Goal: Task Accomplishment & Management: Use online tool/utility

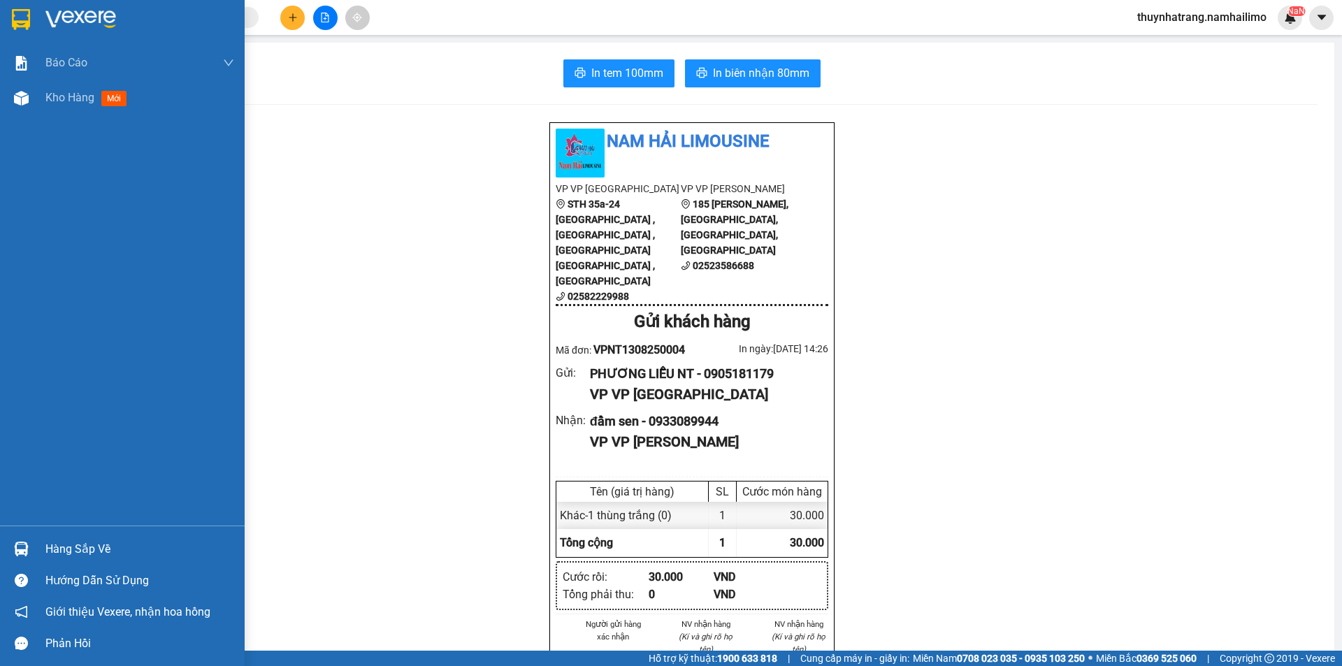
click at [38, 13] on div at bounding box center [122, 22] width 245 height 45
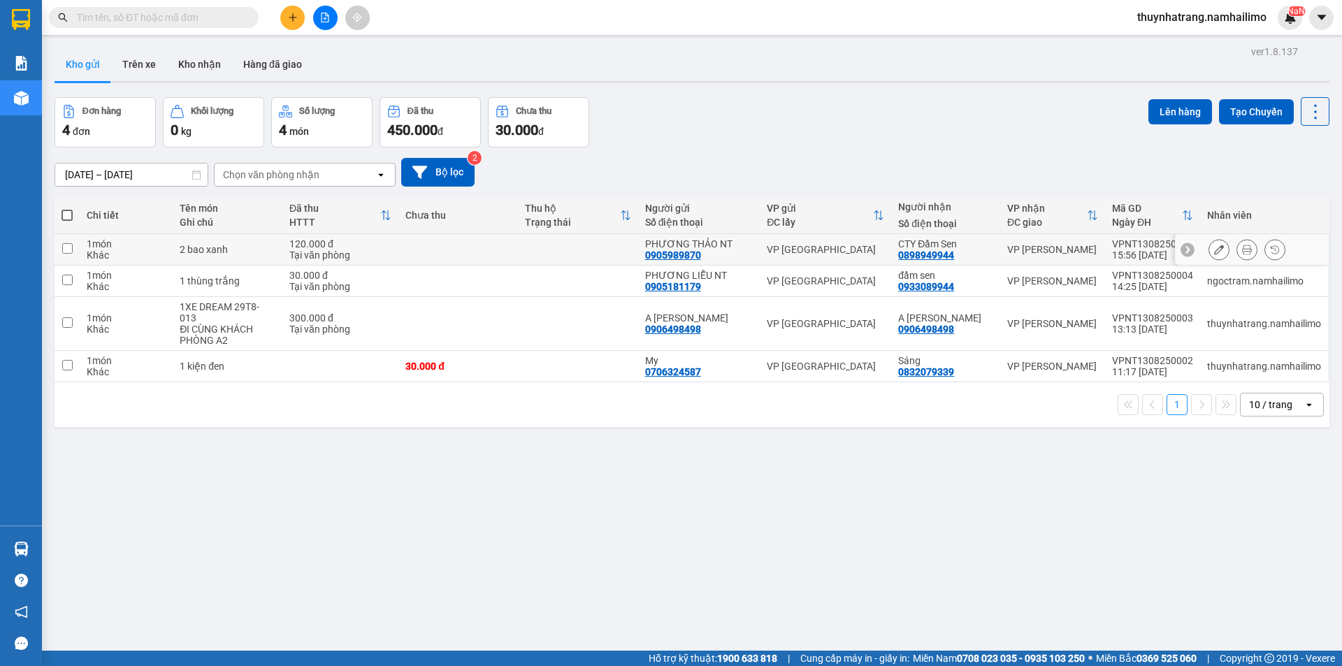
click at [1242, 251] on icon at bounding box center [1247, 250] width 10 height 10
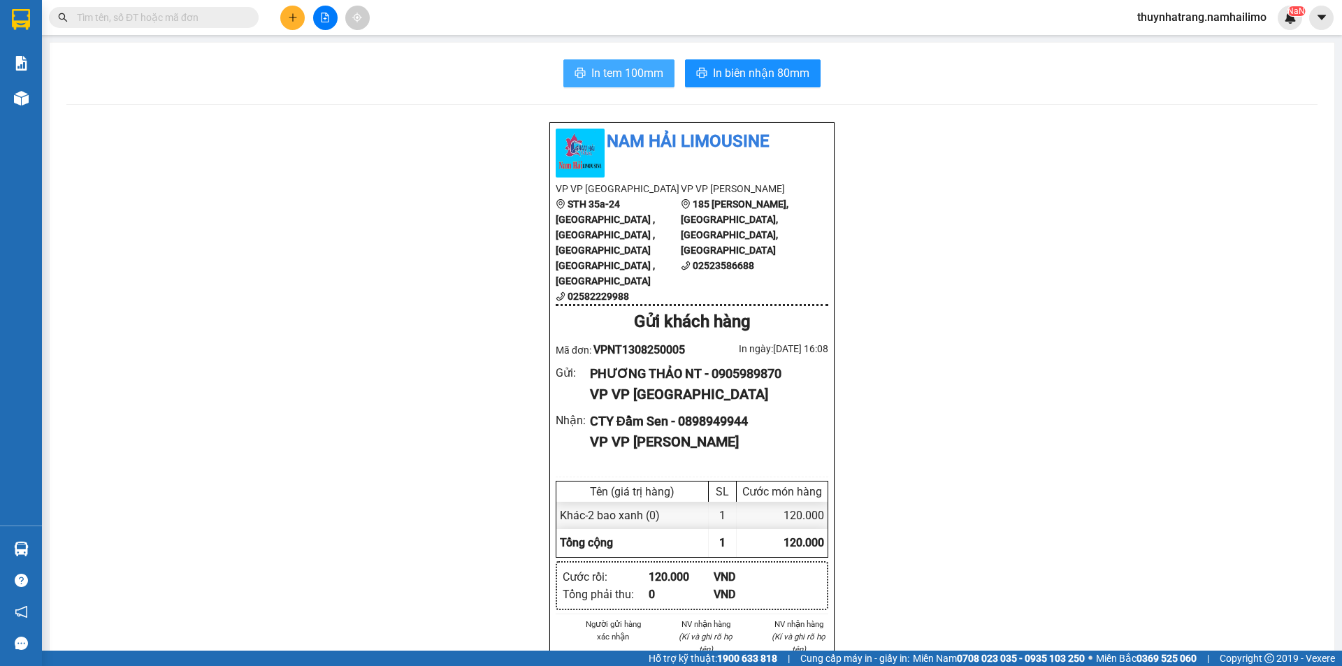
click at [637, 73] on span "In tem 100mm" at bounding box center [627, 72] width 72 height 17
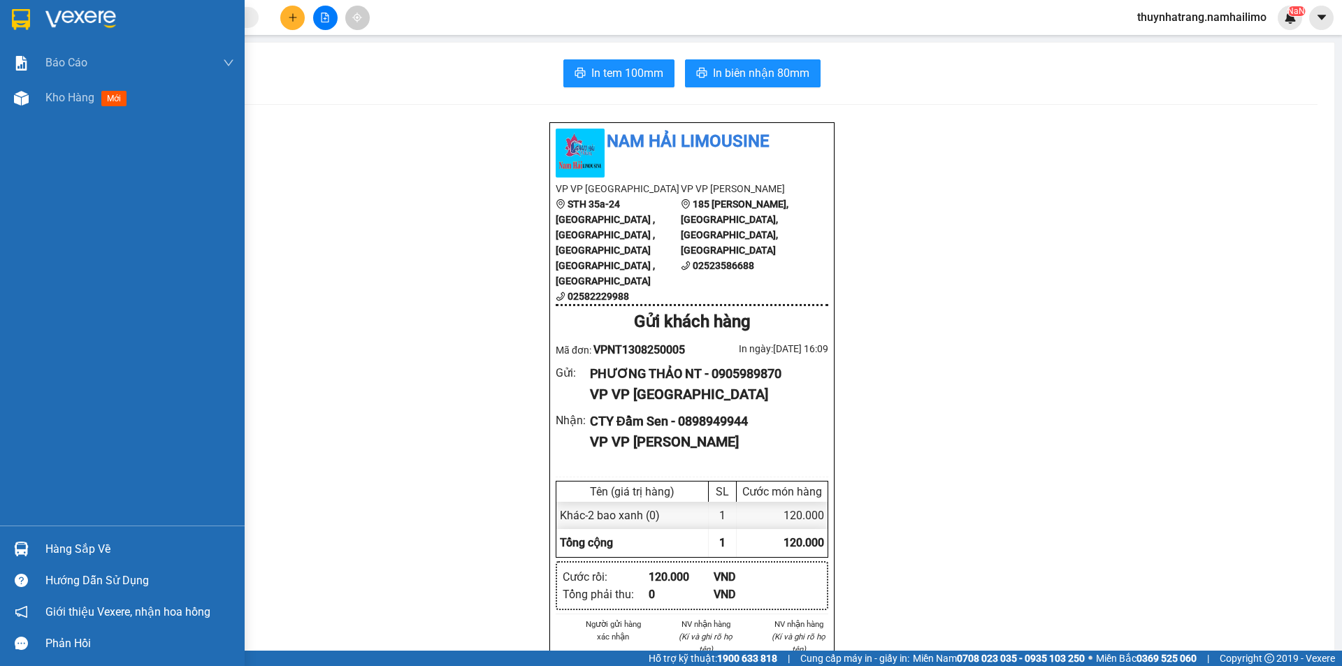
click at [36, 19] on div at bounding box center [122, 22] width 245 height 45
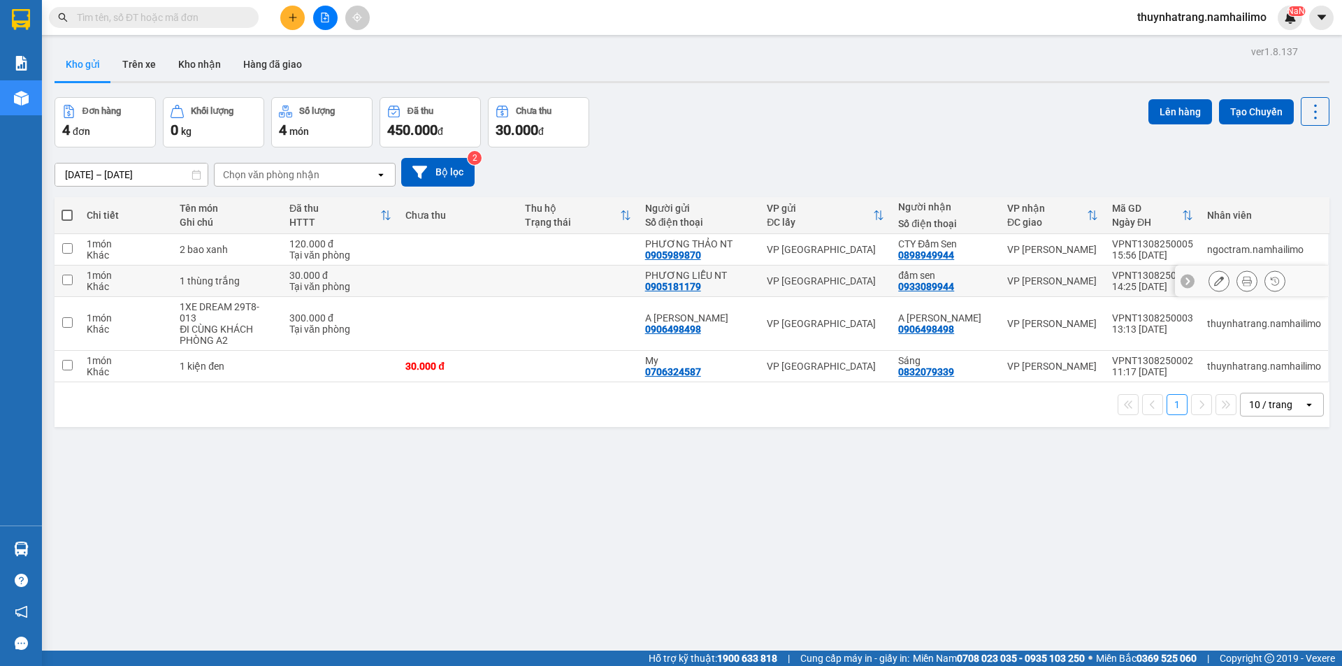
click at [74, 276] on td at bounding box center [67, 281] width 25 height 31
checkbox input "true"
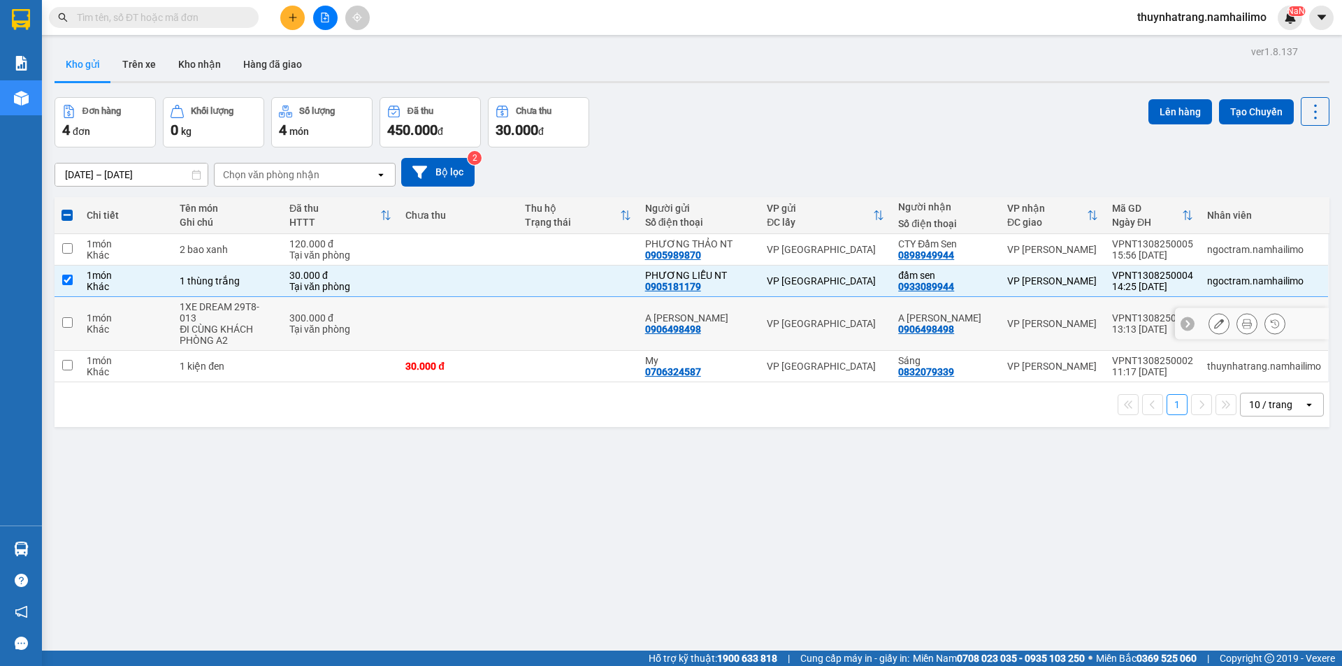
click at [71, 321] on input "checkbox" at bounding box center [67, 322] width 10 height 10
checkbox input "true"
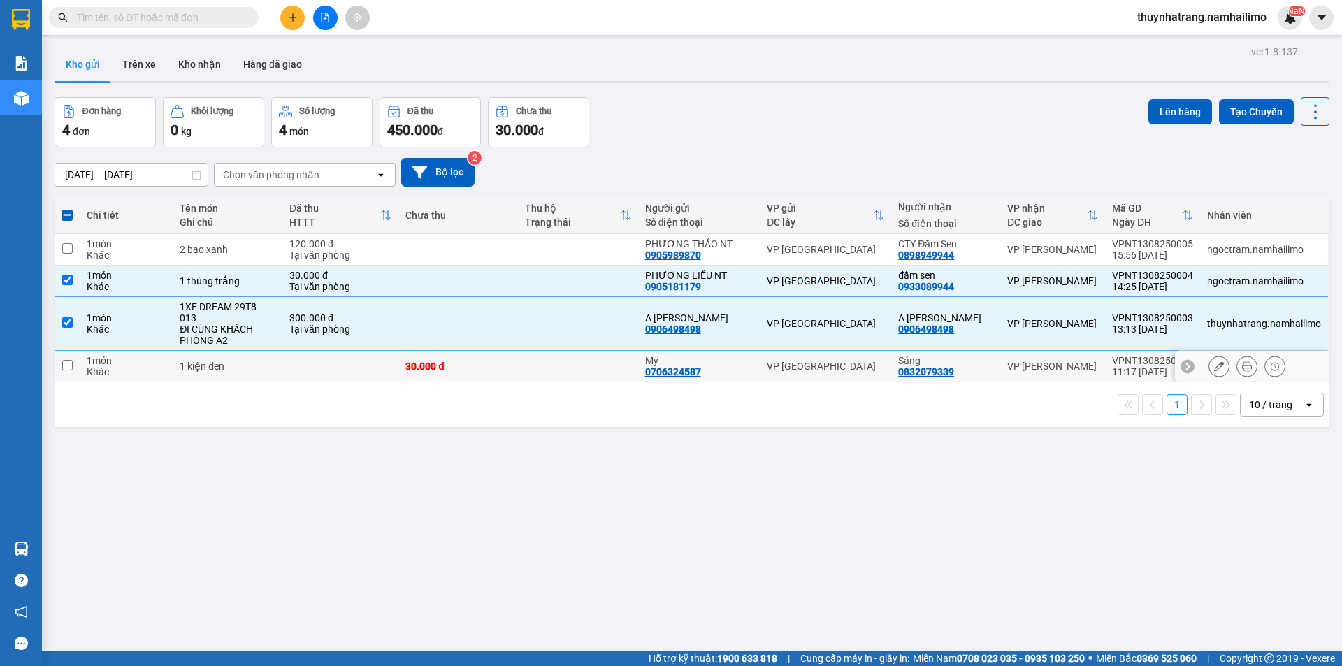
click at [65, 360] on input "checkbox" at bounding box center [67, 365] width 10 height 10
checkbox input "true"
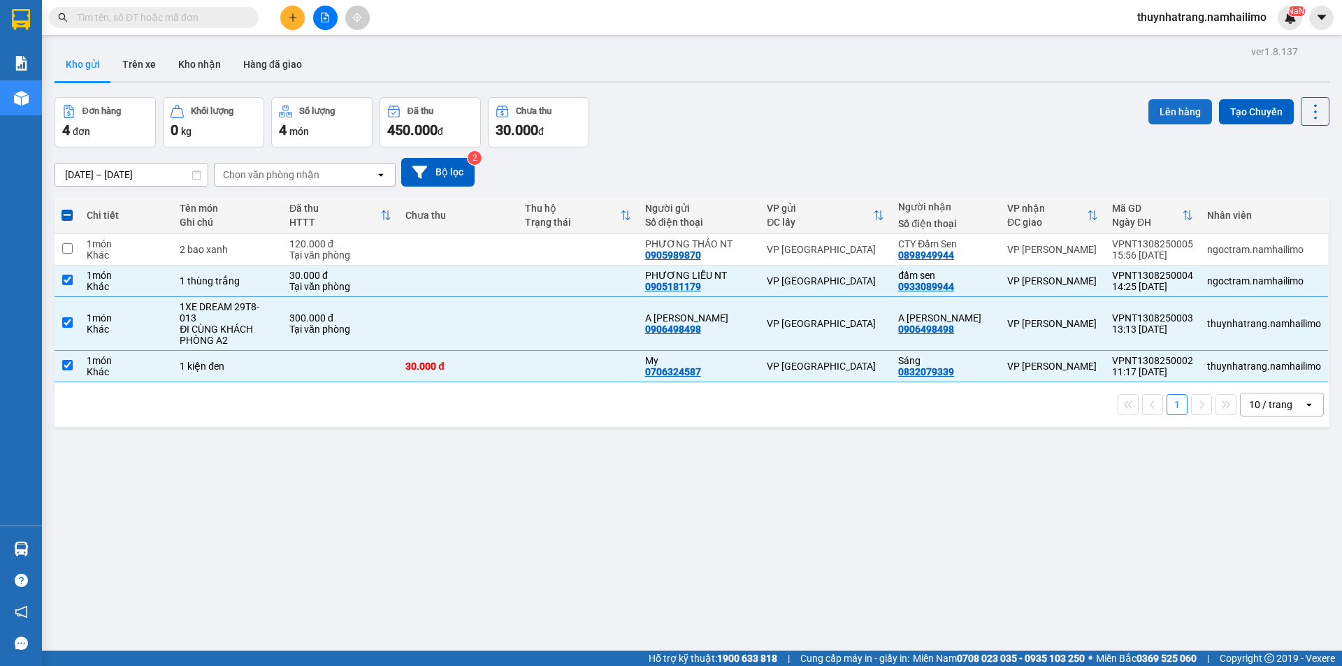
click at [1148, 106] on button "Lên hàng" at bounding box center [1180, 111] width 64 height 25
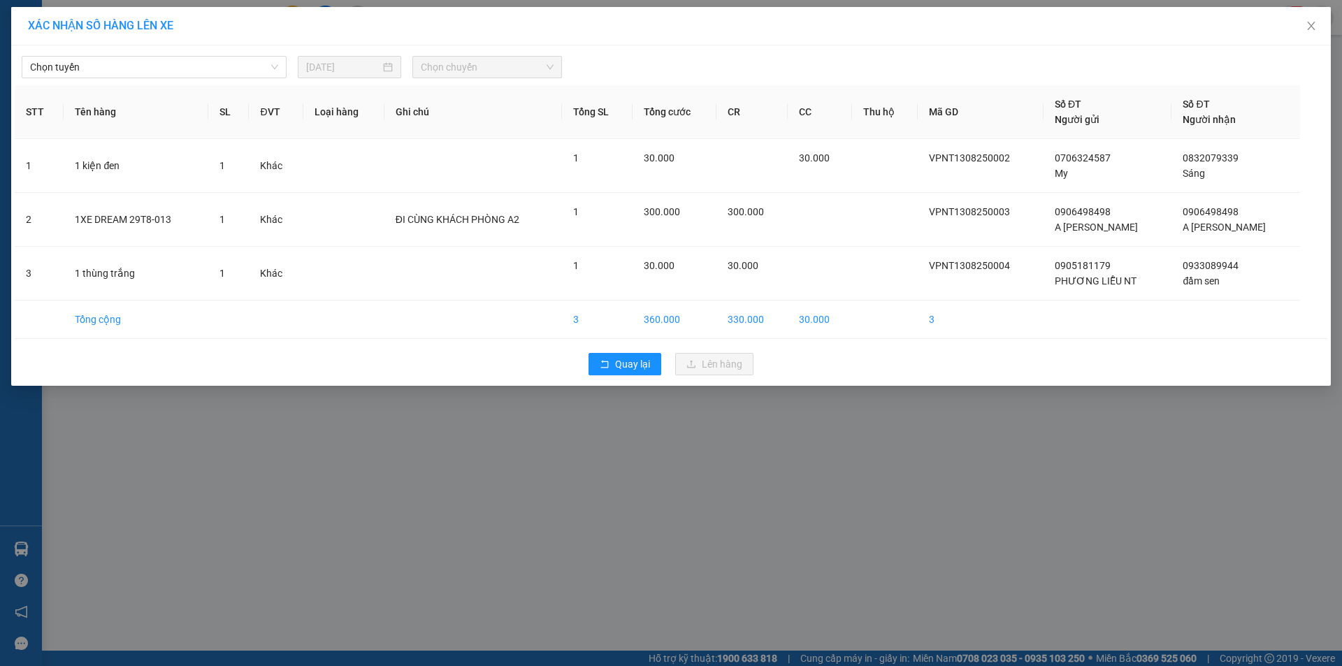
click at [216, 80] on div "Chọn tuyến 13/08/2025 Chọn chuyến STT Tên hàng SL ĐVT Loại hàng Ghi chú Tổng SL…" at bounding box center [670, 215] width 1319 height 340
click at [221, 68] on span "Chọn tuyến" at bounding box center [154, 67] width 248 height 21
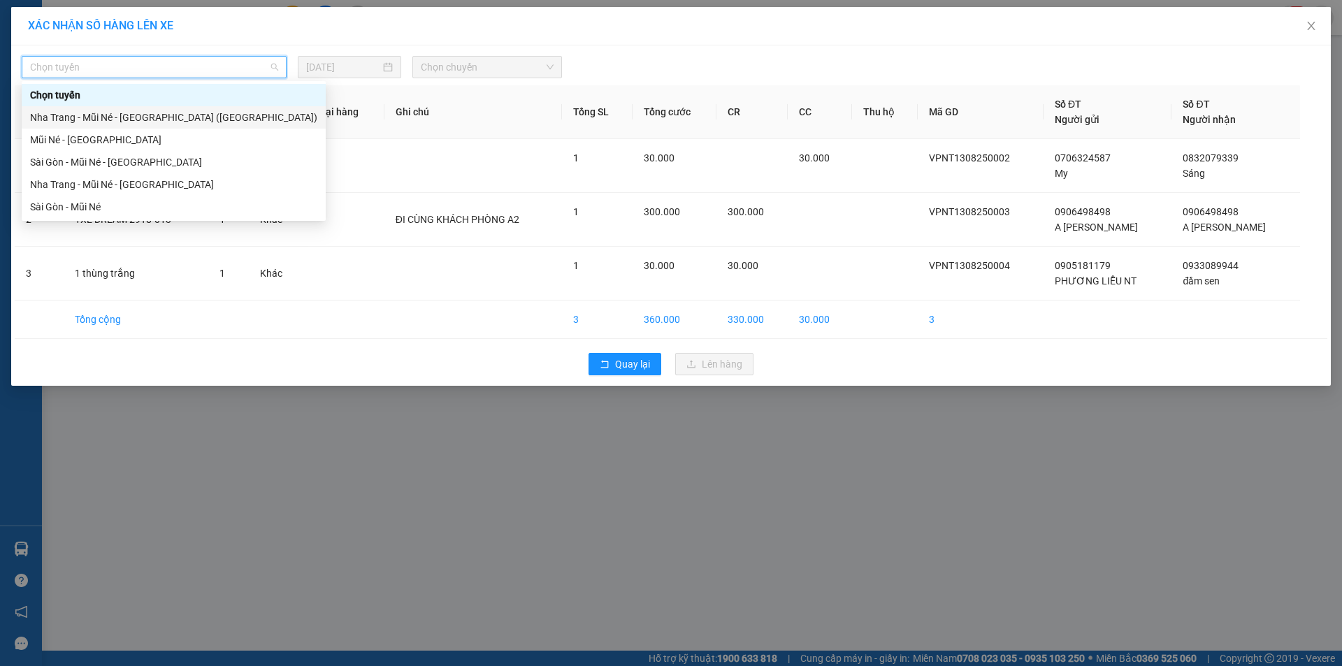
drag, startPoint x: 217, startPoint y: 113, endPoint x: 226, endPoint y: 113, distance: 9.8
click at [217, 113] on div "Nha Trang - Mũi Né - Sài Gòn (Sáng)" at bounding box center [173, 117] width 287 height 15
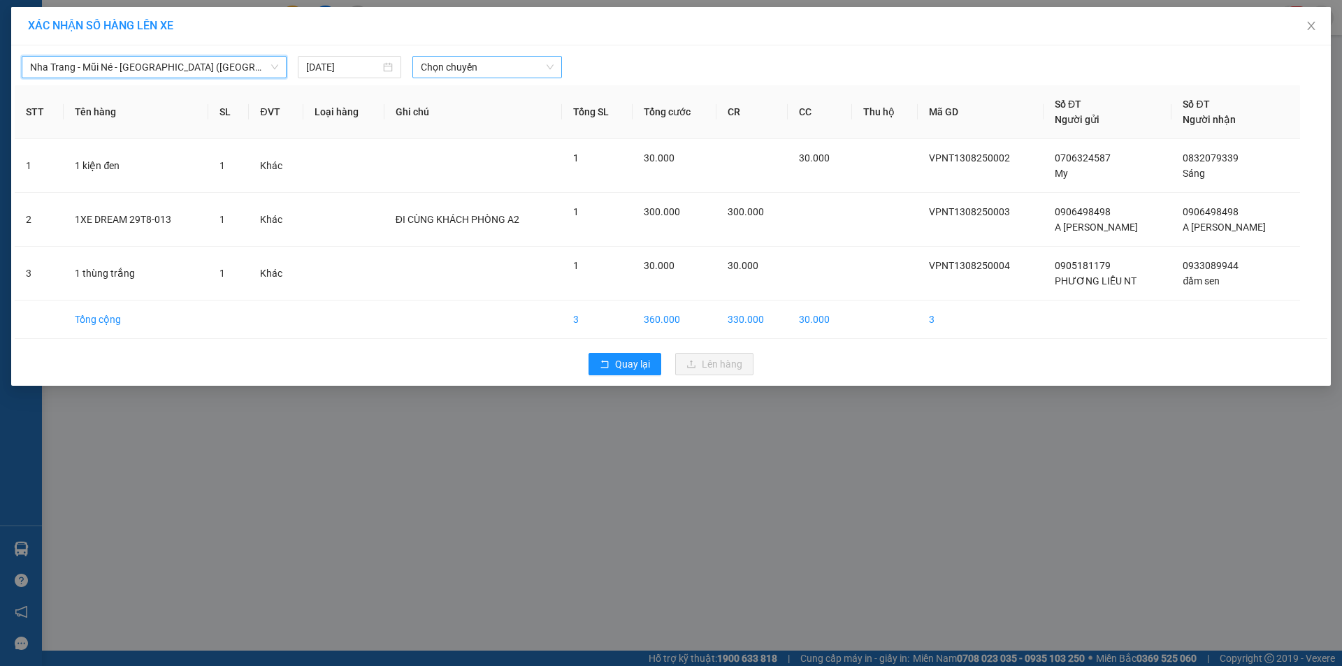
click at [454, 68] on span "Chọn chuyến" at bounding box center [487, 67] width 133 height 21
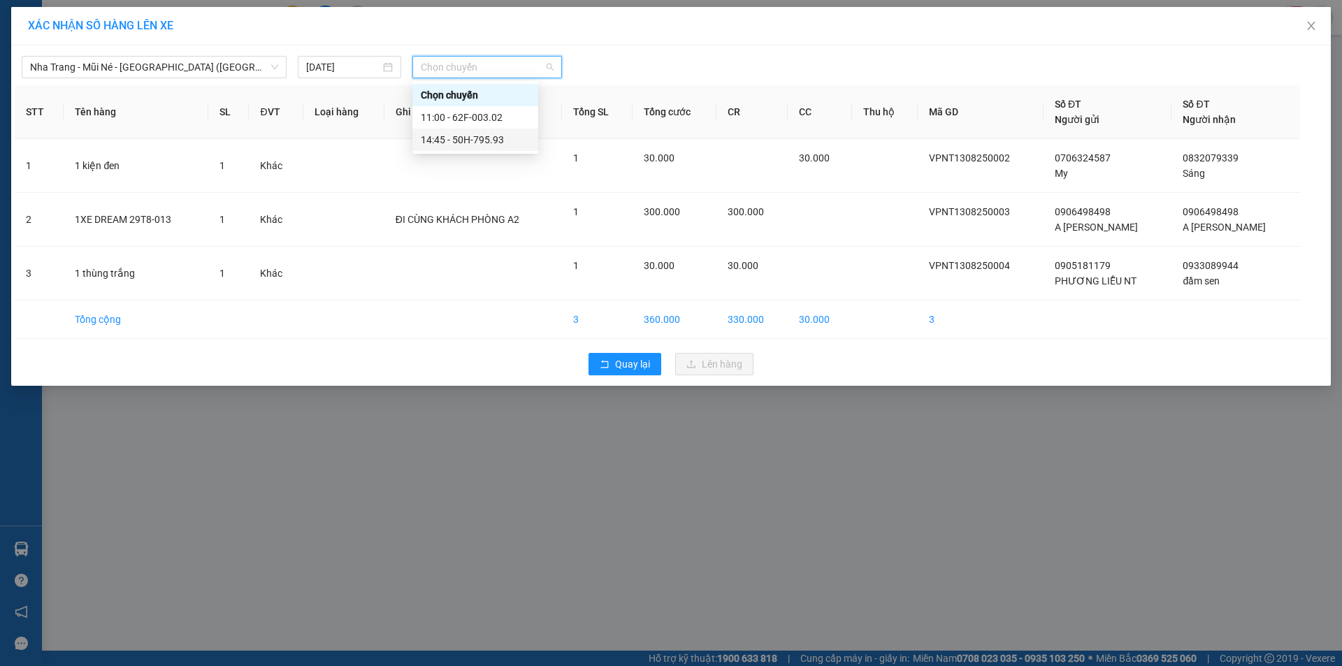
click at [475, 141] on div "14:45 - 50H-795.93" at bounding box center [475, 139] width 109 height 15
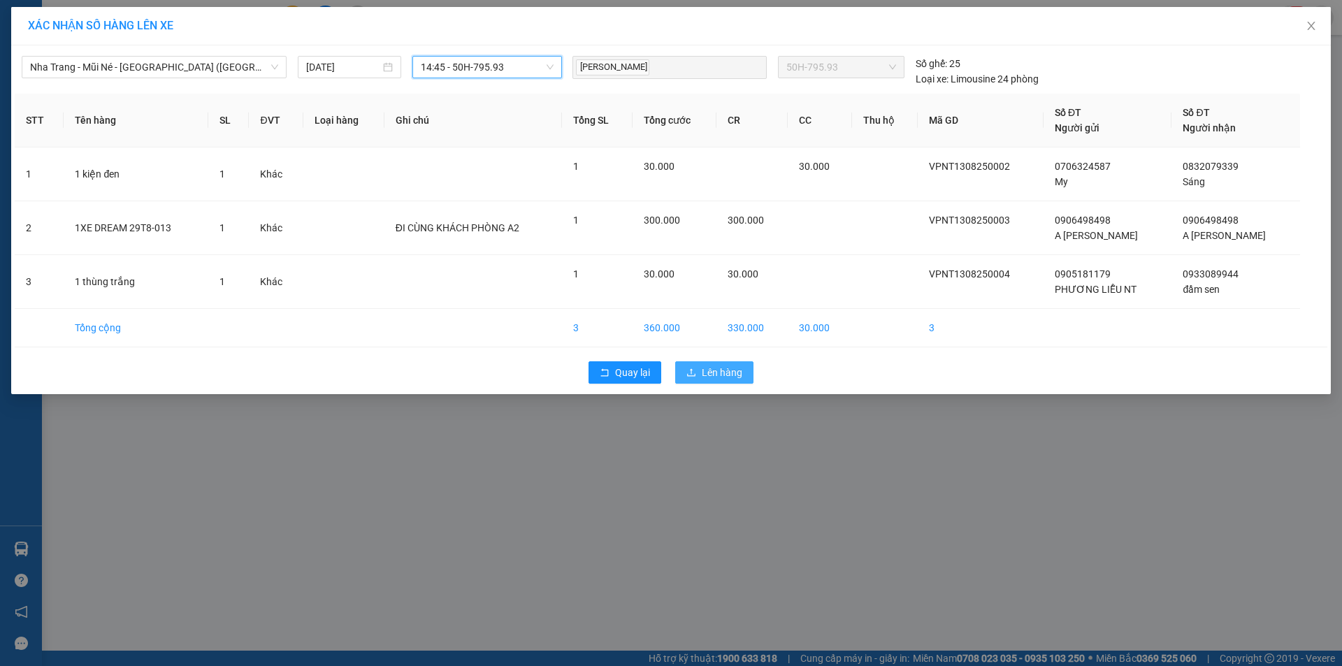
click at [740, 369] on span "Lên hàng" at bounding box center [722, 372] width 41 height 15
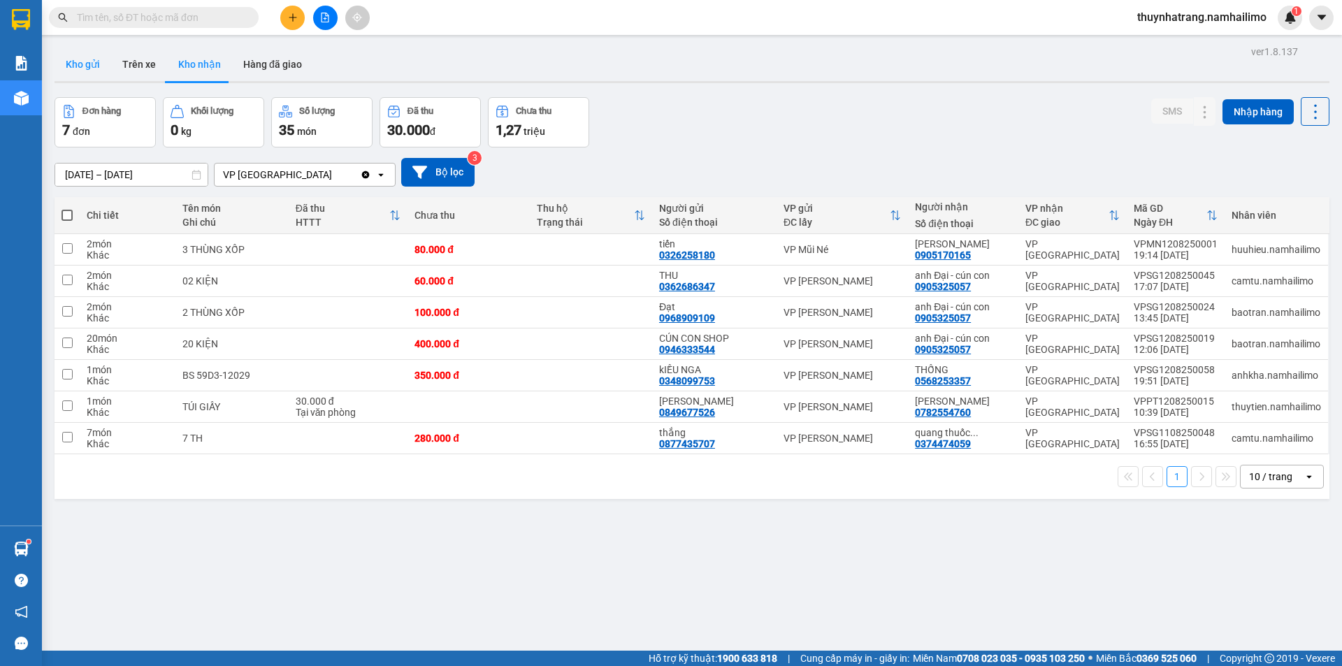
click at [90, 68] on button "Kho gửi" at bounding box center [83, 65] width 57 height 34
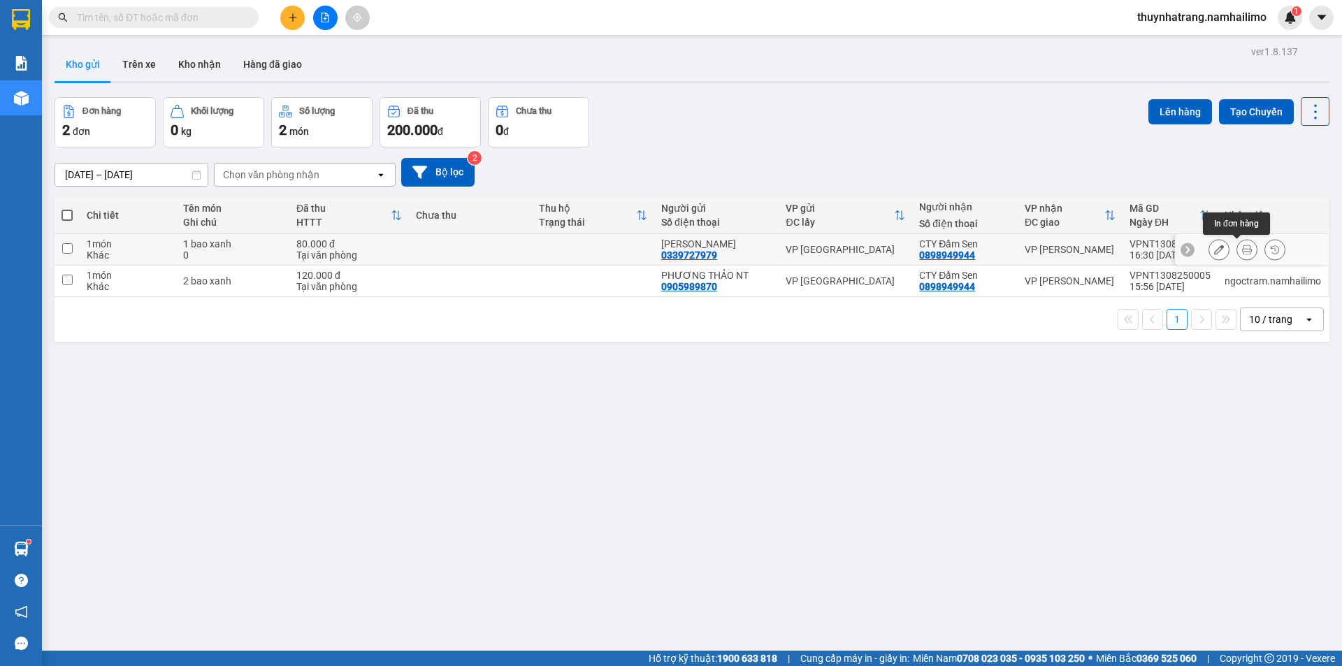
click at [1242, 247] on icon at bounding box center [1247, 250] width 10 height 10
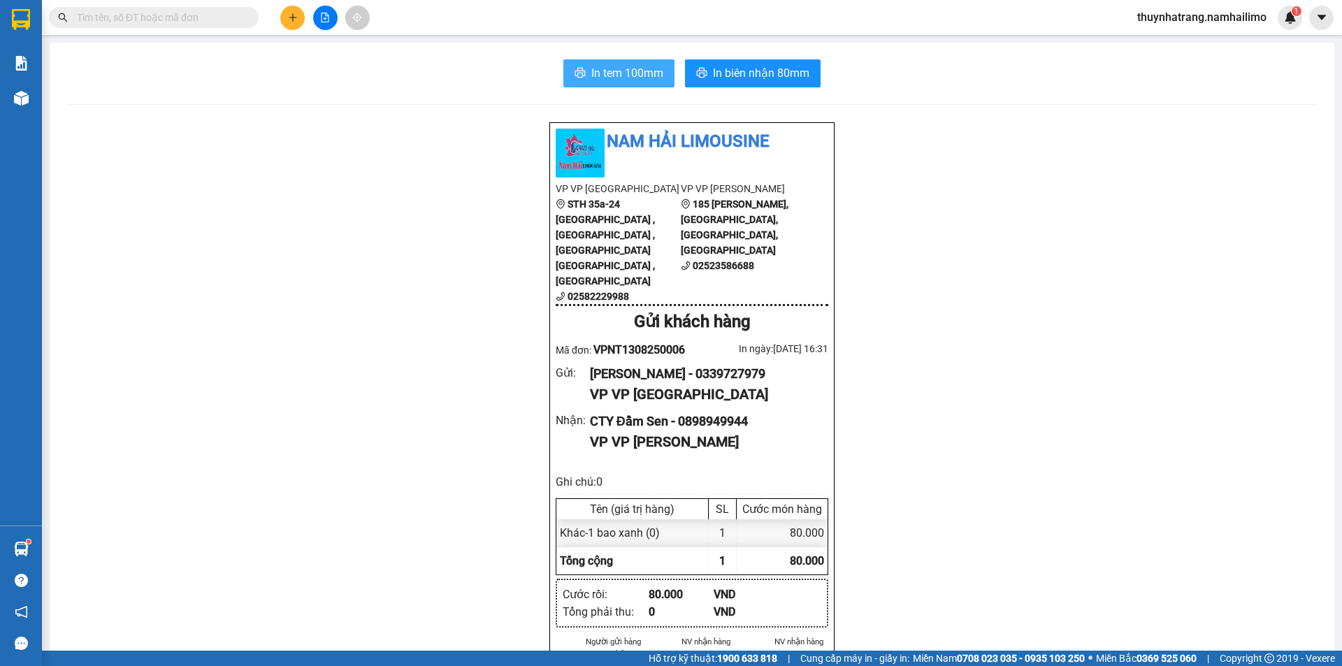
click at [623, 72] on span "In tem 100mm" at bounding box center [627, 72] width 72 height 17
